Goal: Communication & Community: Ask a question

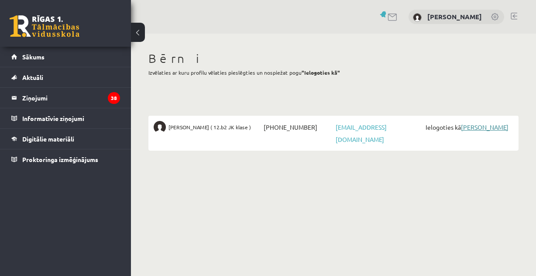
click at [489, 127] on link "[PERSON_NAME]" at bounding box center [485, 127] width 48 height 8
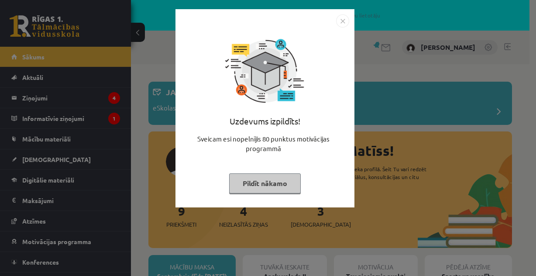
click at [271, 179] on button "Pildīt nākamo" at bounding box center [265, 183] width 72 height 20
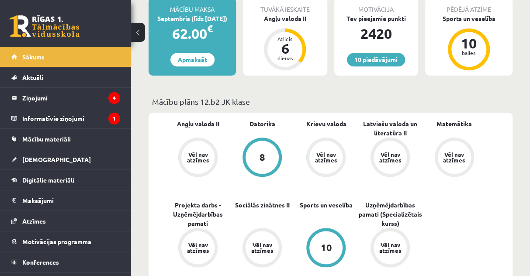
scroll to position [218, 0]
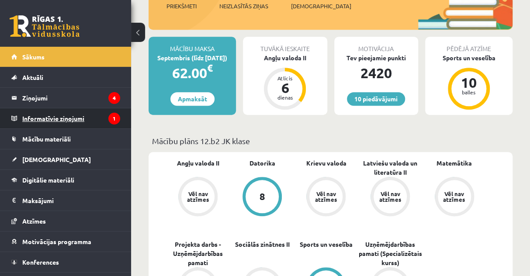
click at [73, 119] on legend "Informatīvie ziņojumi 1" at bounding box center [71, 118] width 98 height 20
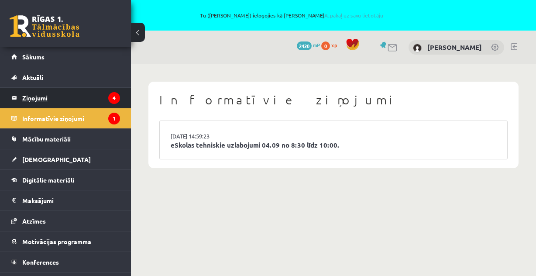
click at [46, 96] on legend "Ziņojumi 4" at bounding box center [71, 98] width 98 height 20
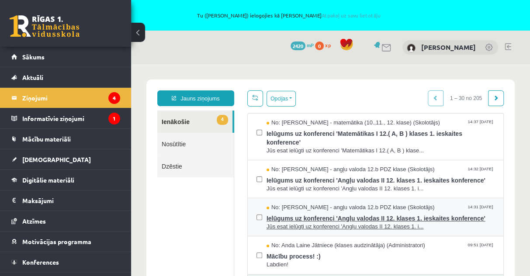
scroll to position [44, 0]
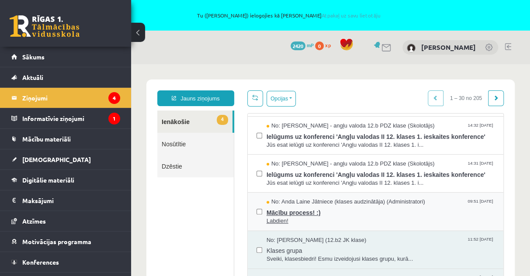
click at [290, 213] on span "Mācību process! :)" at bounding box center [380, 211] width 228 height 11
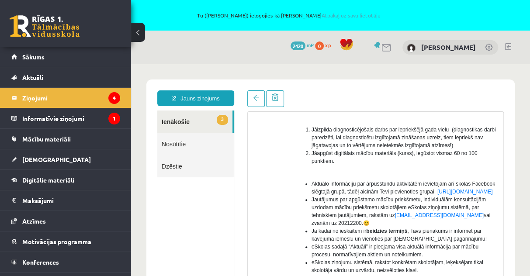
scroll to position [140, 0]
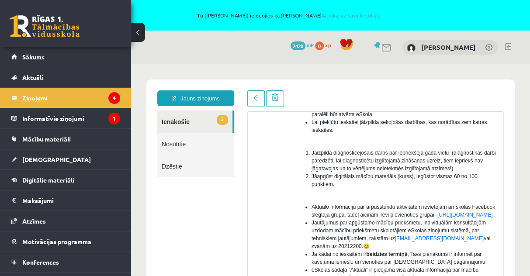
click at [51, 96] on legend "Ziņojumi 4" at bounding box center [71, 98] width 98 height 20
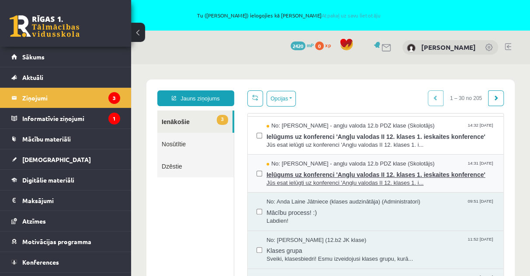
scroll to position [87, 0]
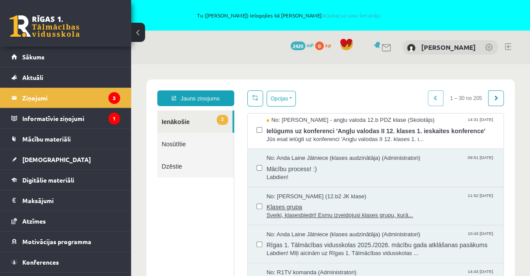
click at [309, 213] on span "Sveiki, klasesbiedri! Esmu izveidojusi klases grupu, kurā..." at bounding box center [380, 215] width 228 height 8
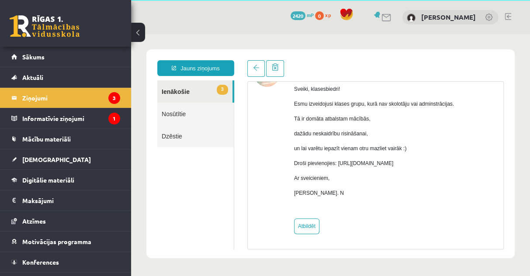
scroll to position [23, 0]
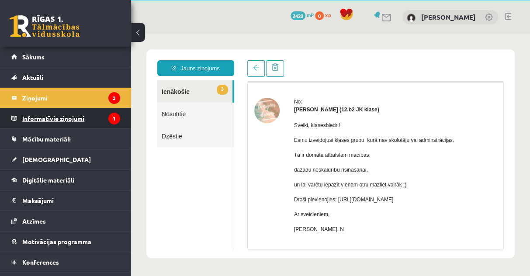
click at [71, 115] on legend "Informatīvie ziņojumi 1" at bounding box center [71, 118] width 98 height 20
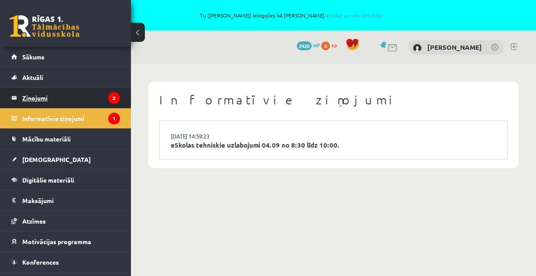
click at [31, 96] on legend "Ziņojumi 3" at bounding box center [71, 98] width 98 height 20
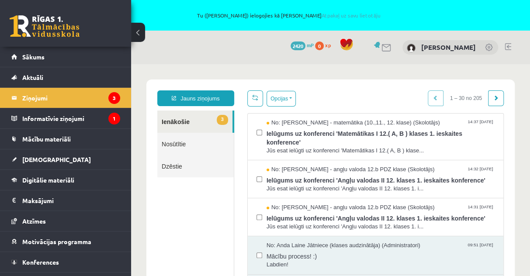
click at [505, 45] on link at bounding box center [507, 46] width 7 height 7
